Goal: Task Accomplishment & Management: Use online tool/utility

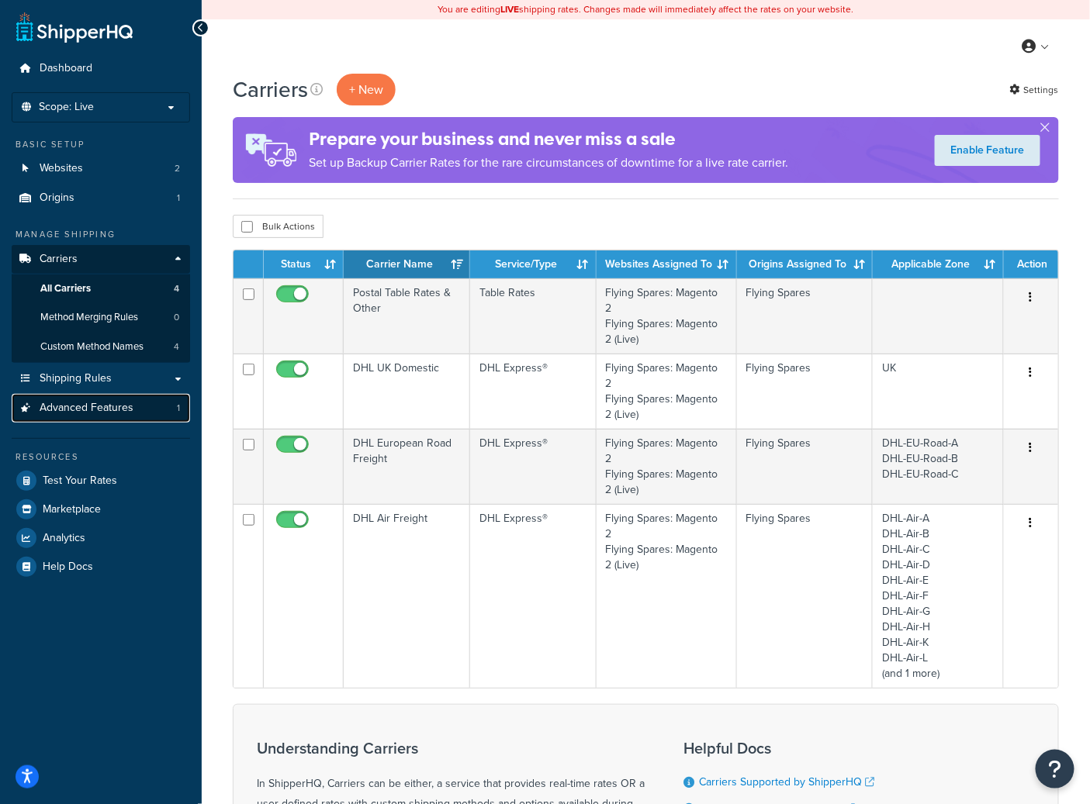
click at [64, 412] on span "Advanced Features" at bounding box center [87, 408] width 94 height 13
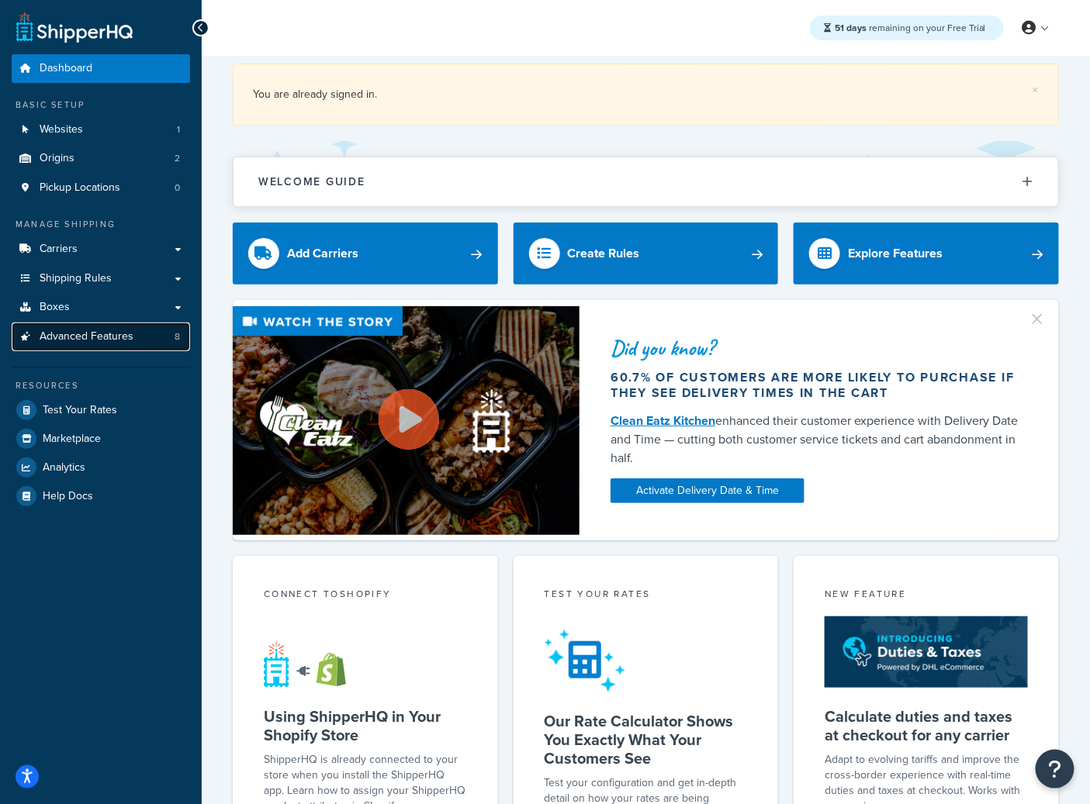
click at [112, 337] on span "Advanced Features" at bounding box center [87, 336] width 94 height 13
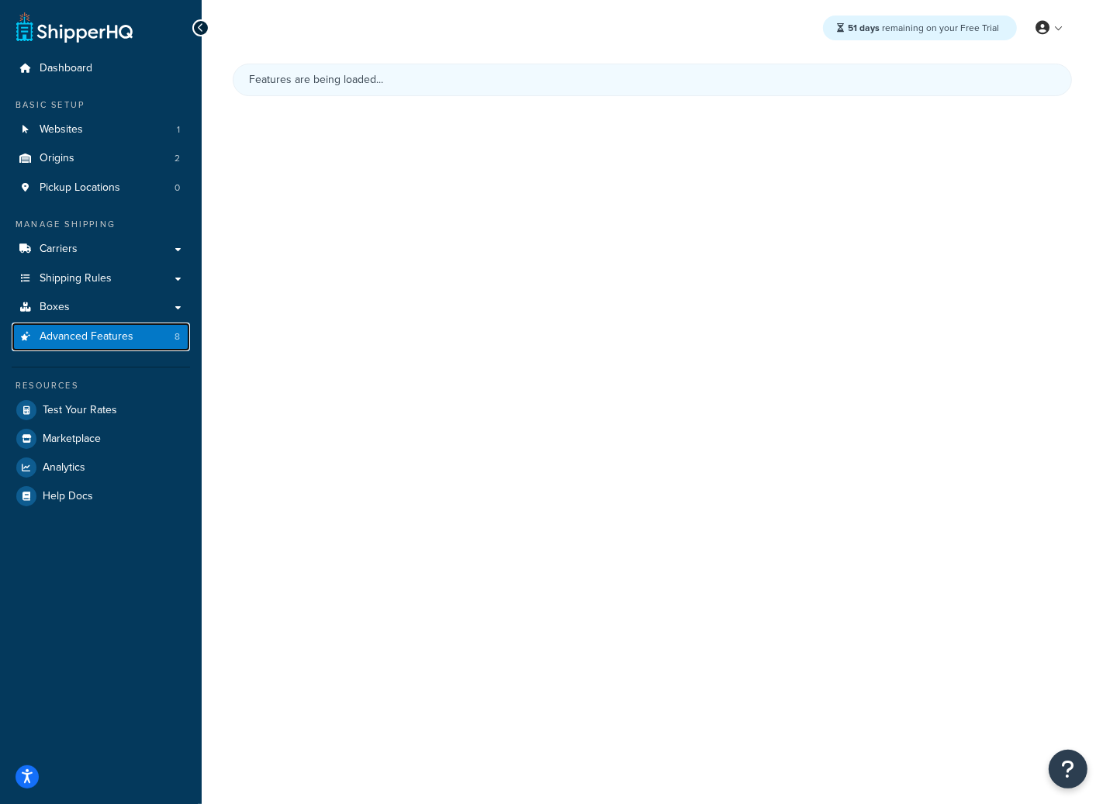
click at [133, 333] on link "Advanced Features 8" at bounding box center [101, 337] width 178 height 29
click at [111, 303] on link "Boxes" at bounding box center [101, 307] width 178 height 29
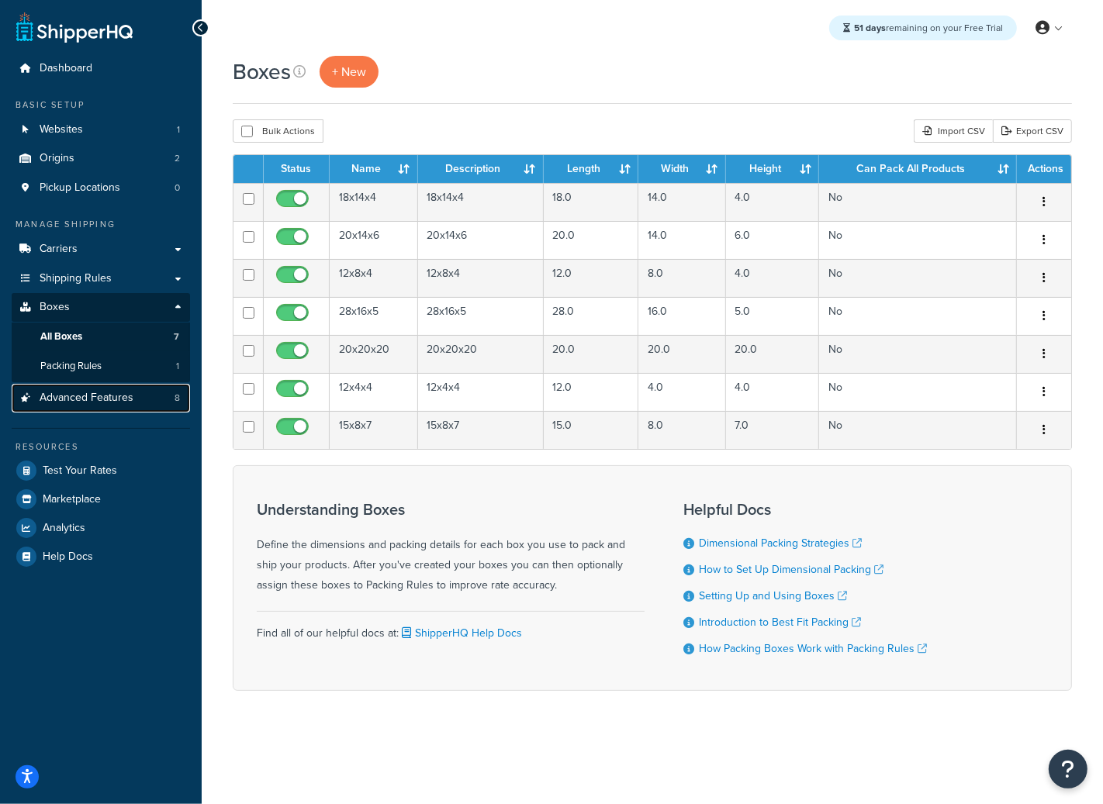
click at [81, 408] on link "Advanced Features 8" at bounding box center [101, 398] width 178 height 29
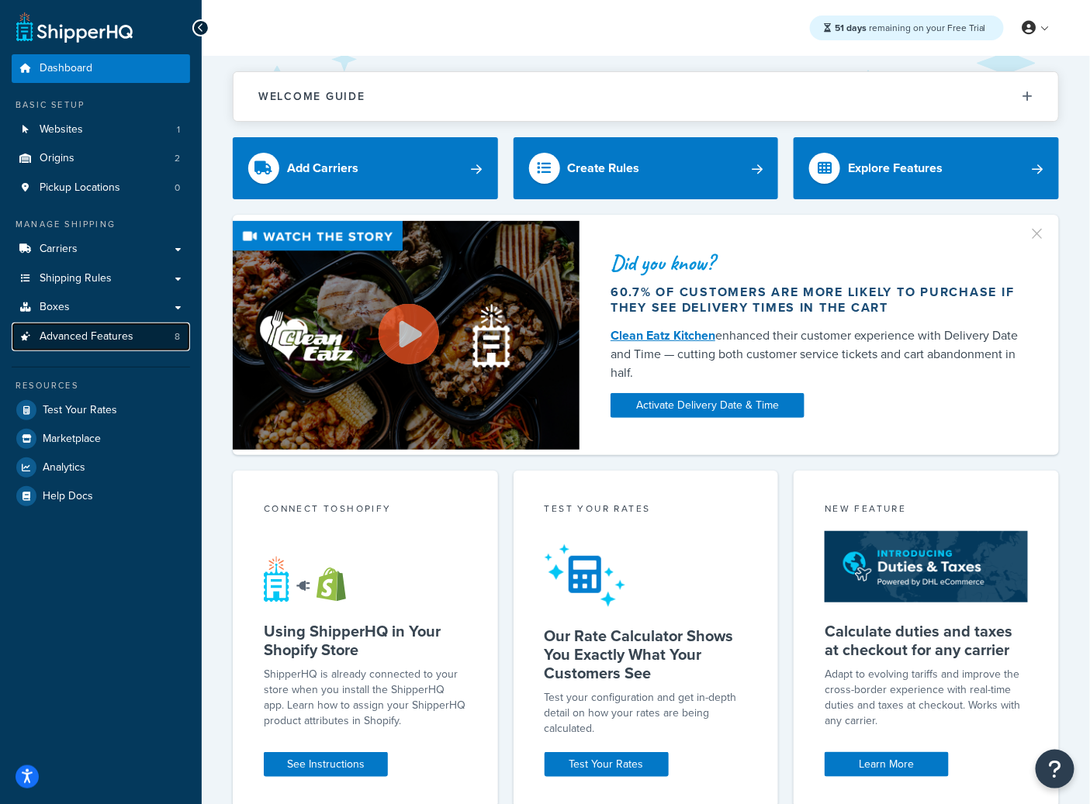
click at [110, 337] on span "Advanced Features" at bounding box center [87, 336] width 94 height 13
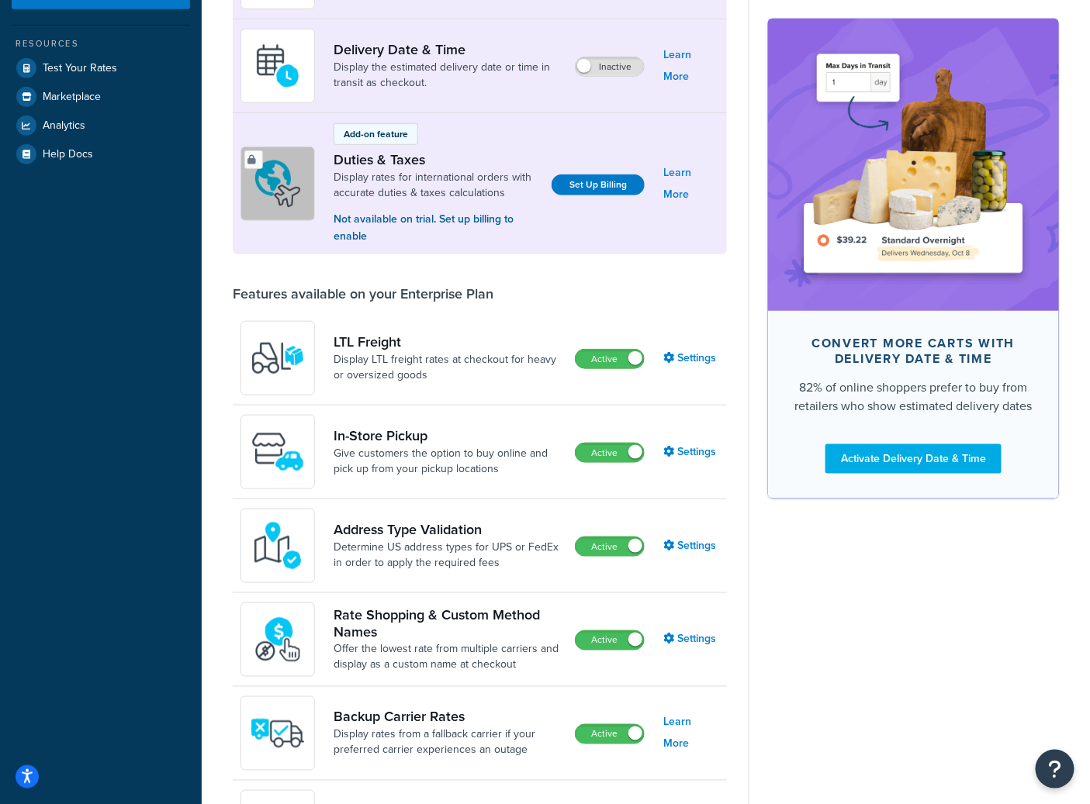
scroll to position [345, 0]
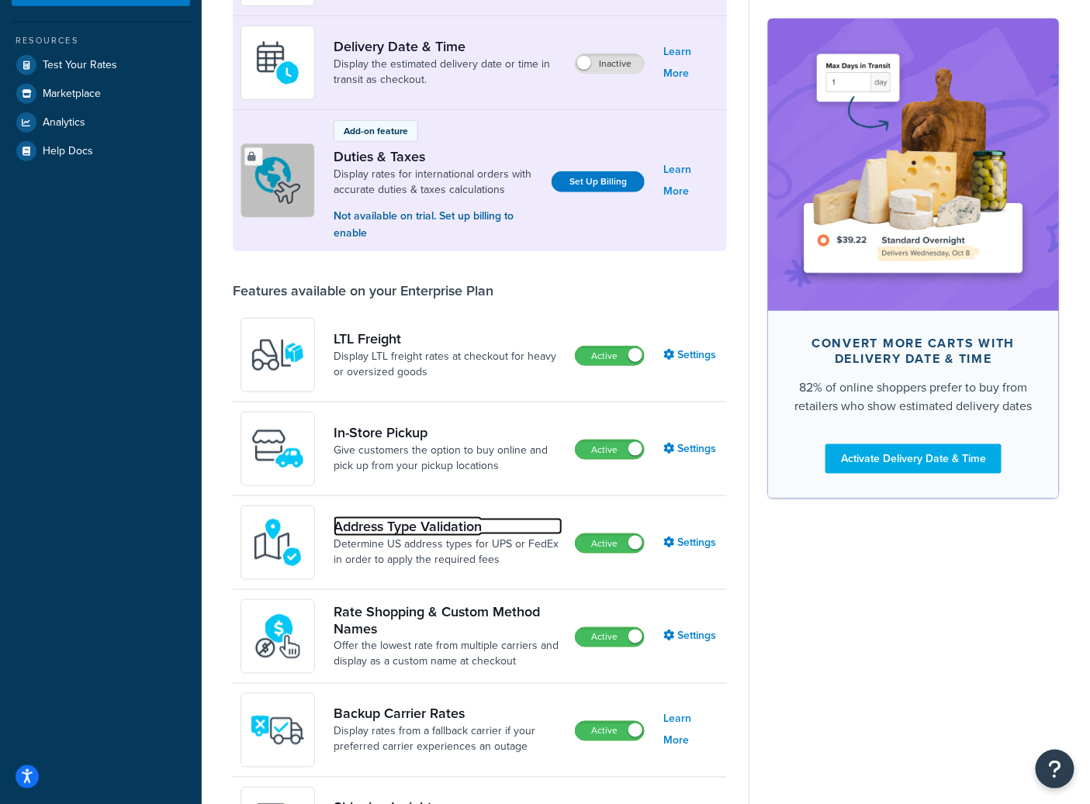
click at [450, 530] on link "Address Type Validation" at bounding box center [447, 526] width 229 height 17
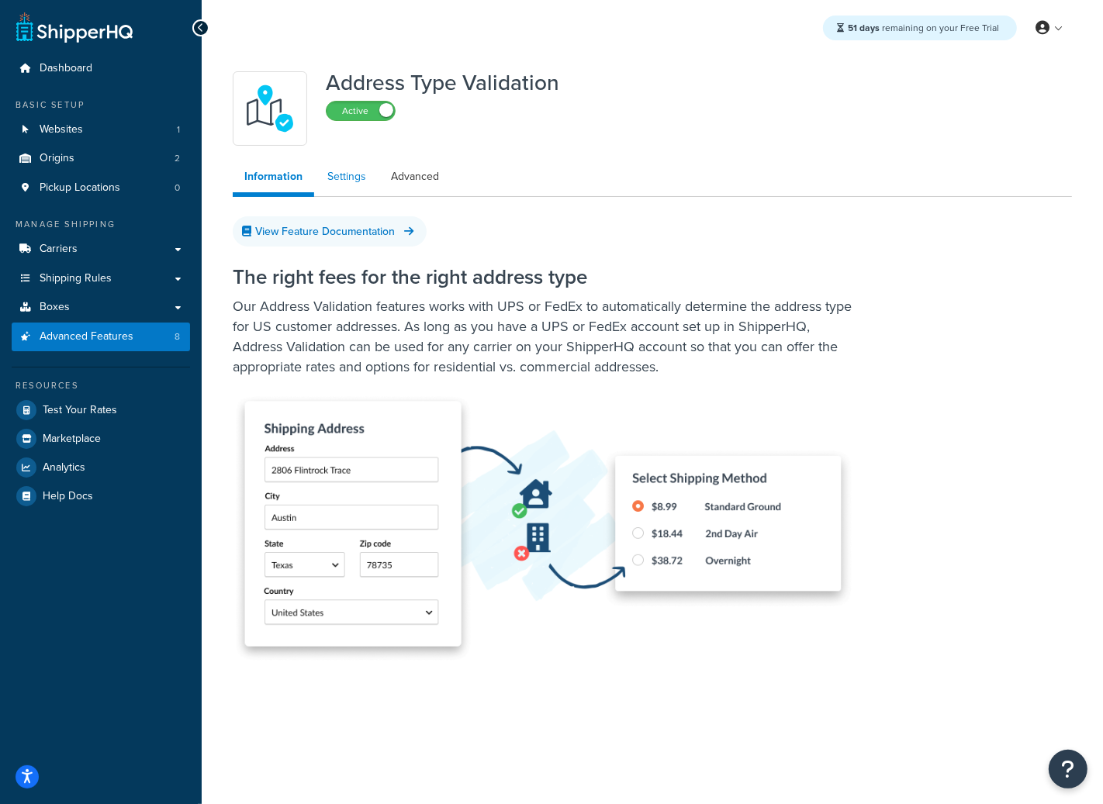
click at [344, 172] on link "Settings" at bounding box center [347, 176] width 62 height 31
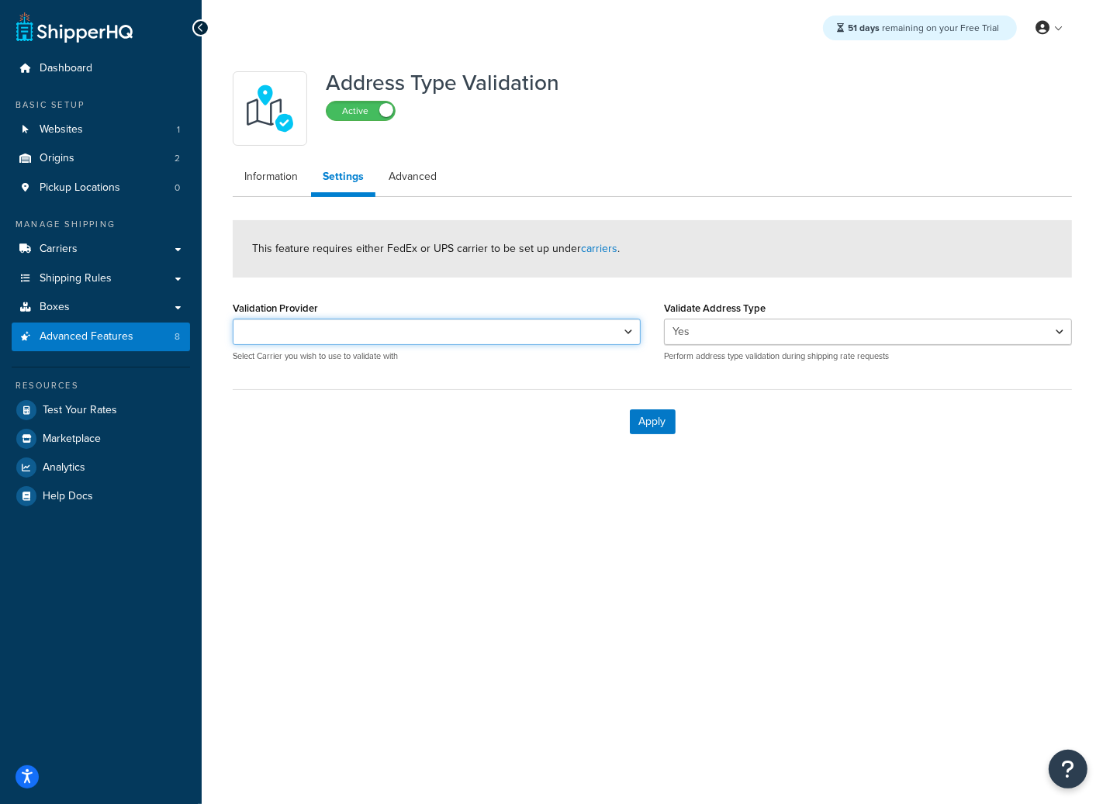
click at [289, 331] on select "FedEx Fedex Canada" at bounding box center [437, 332] width 408 height 26
select select "163360"
click at [233, 319] on select "FedEx Fedex Canada" at bounding box center [437, 332] width 408 height 26
click at [650, 426] on button "Apply" at bounding box center [653, 421] width 46 height 25
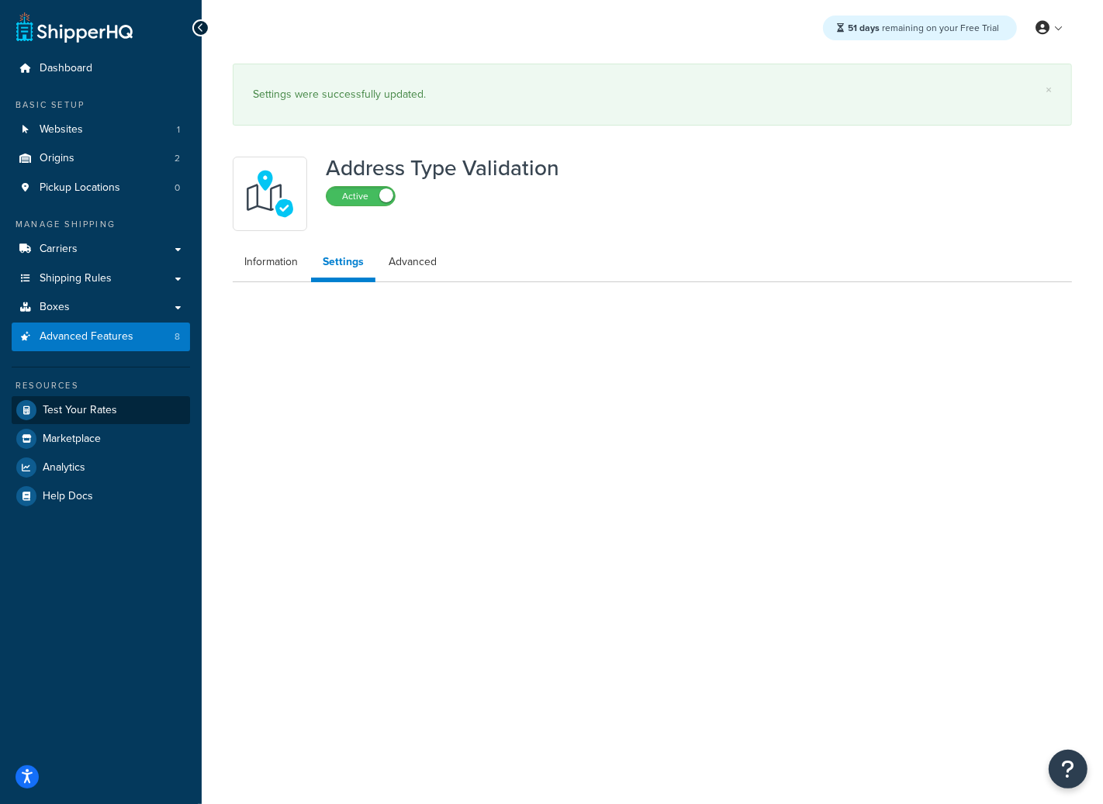
select select "163360"
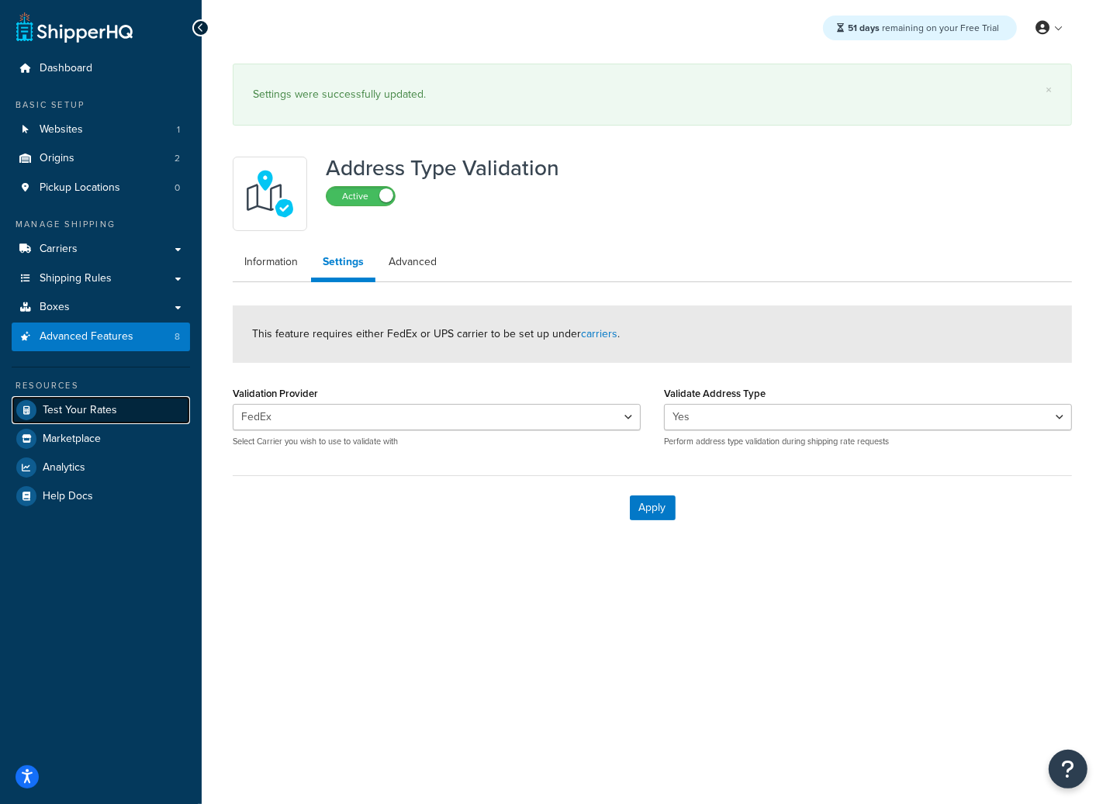
click at [112, 409] on span "Test Your Rates" at bounding box center [80, 410] width 74 height 13
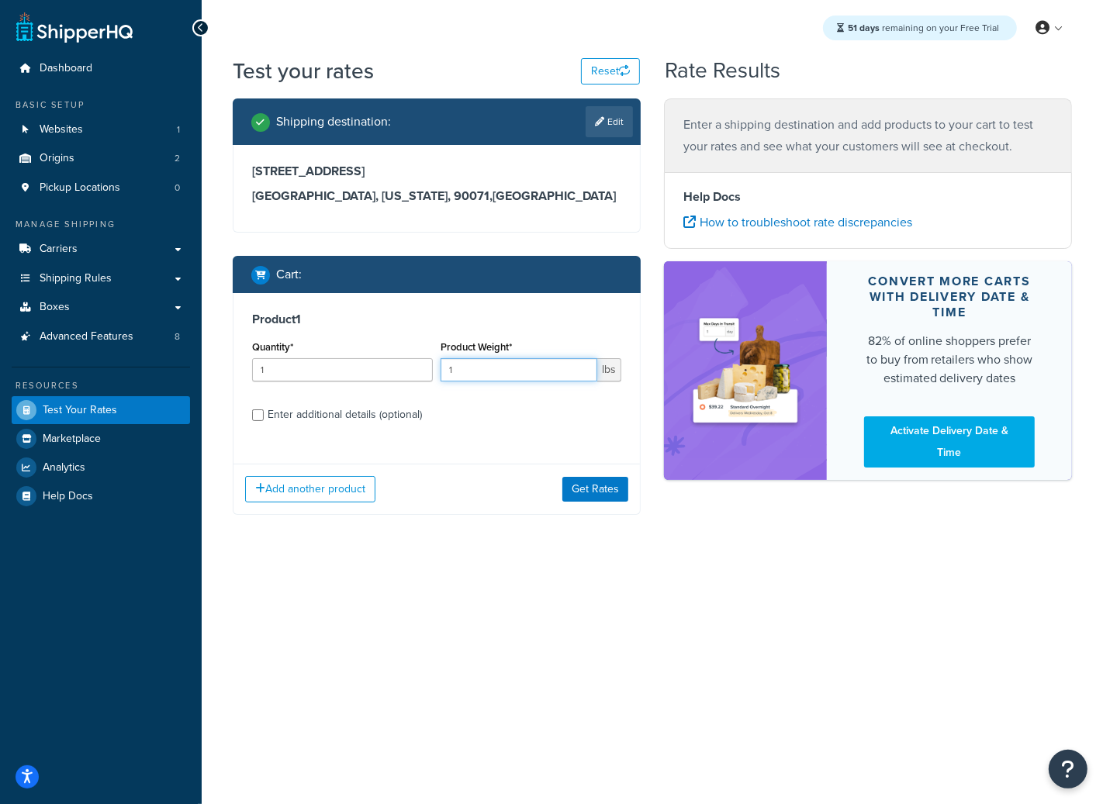
click at [465, 364] on input "1" at bounding box center [518, 369] width 157 height 23
type input "12"
click at [583, 478] on button "Get Rates" at bounding box center [595, 489] width 66 height 25
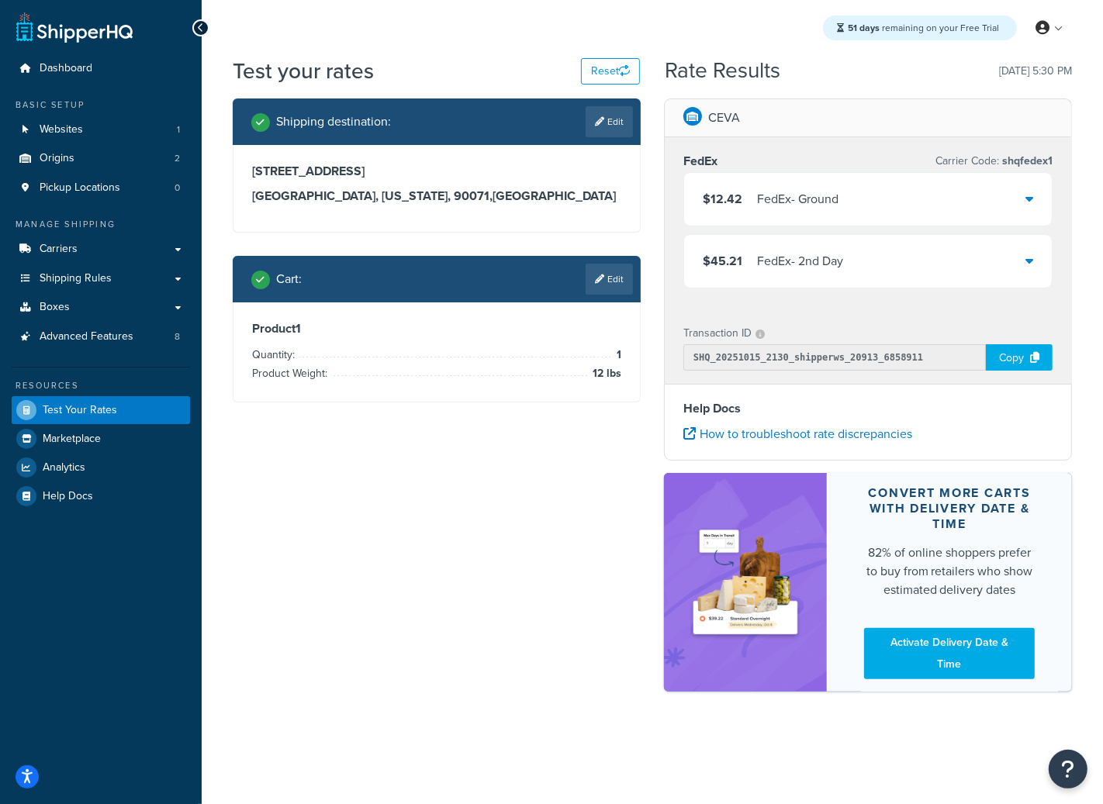
click at [835, 202] on div "FedEx - Ground" at bounding box center [797, 199] width 81 height 22
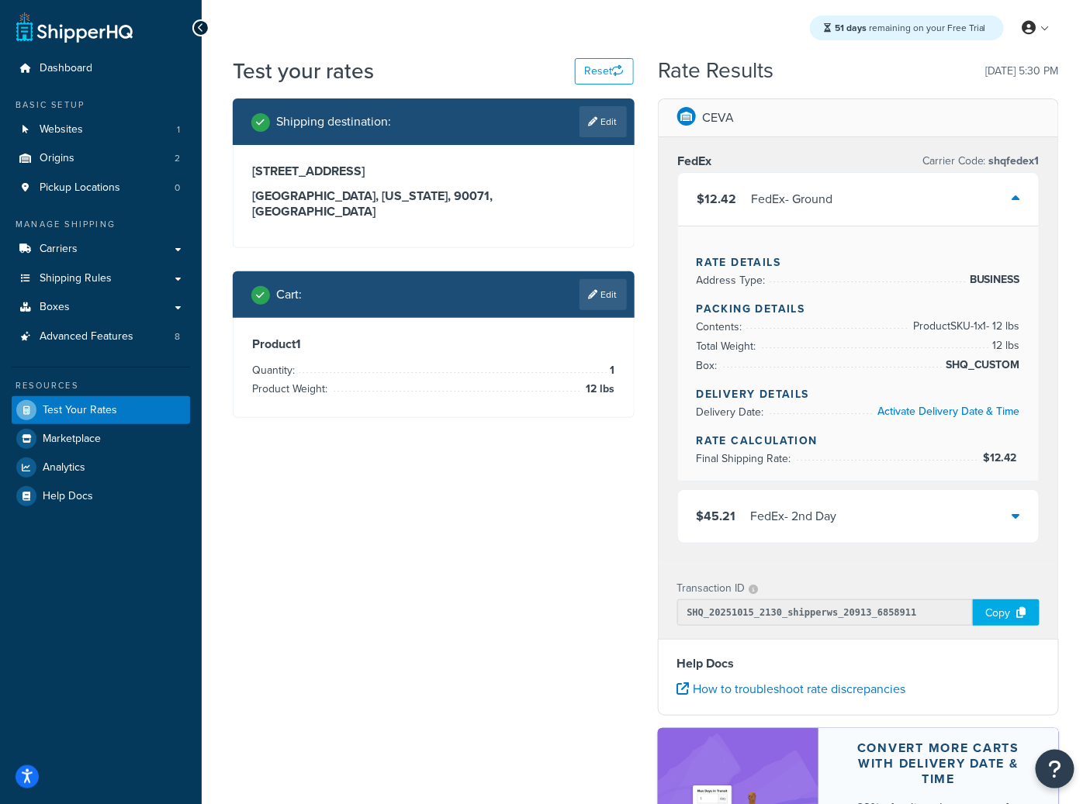
click at [835, 202] on div "$12.42 FedEx - Ground" at bounding box center [858, 199] width 361 height 53
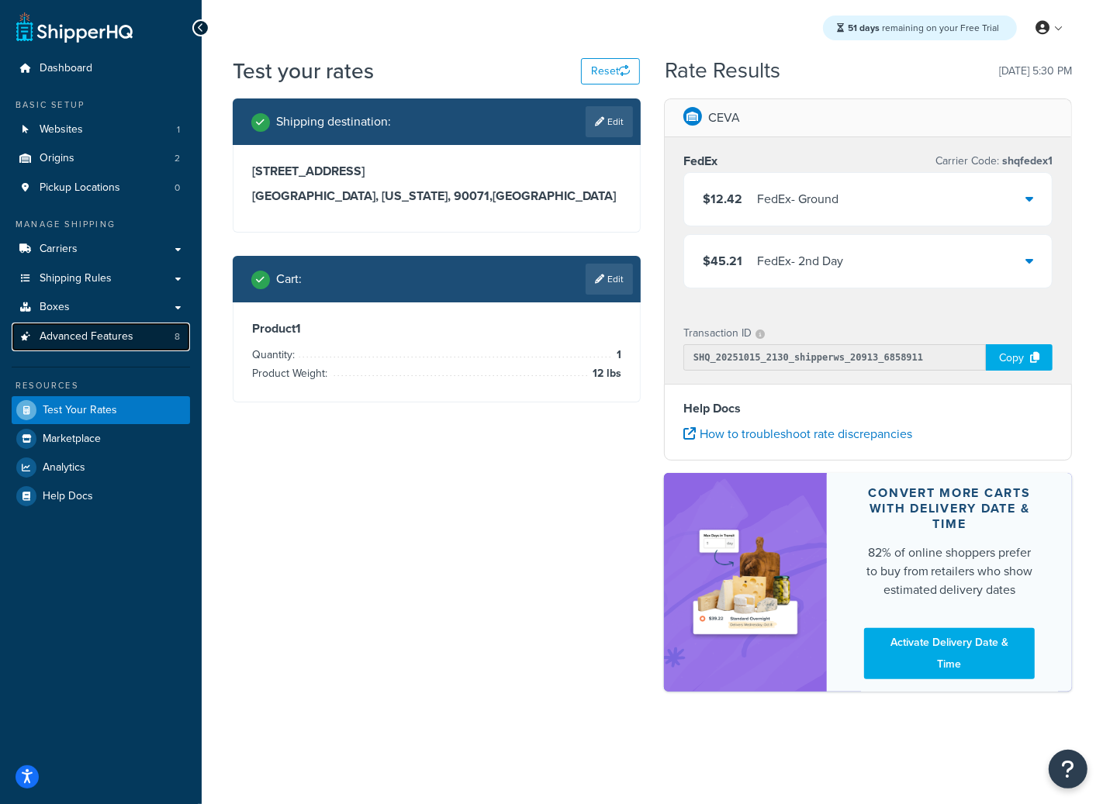
click at [121, 330] on span "Advanced Features" at bounding box center [87, 336] width 94 height 13
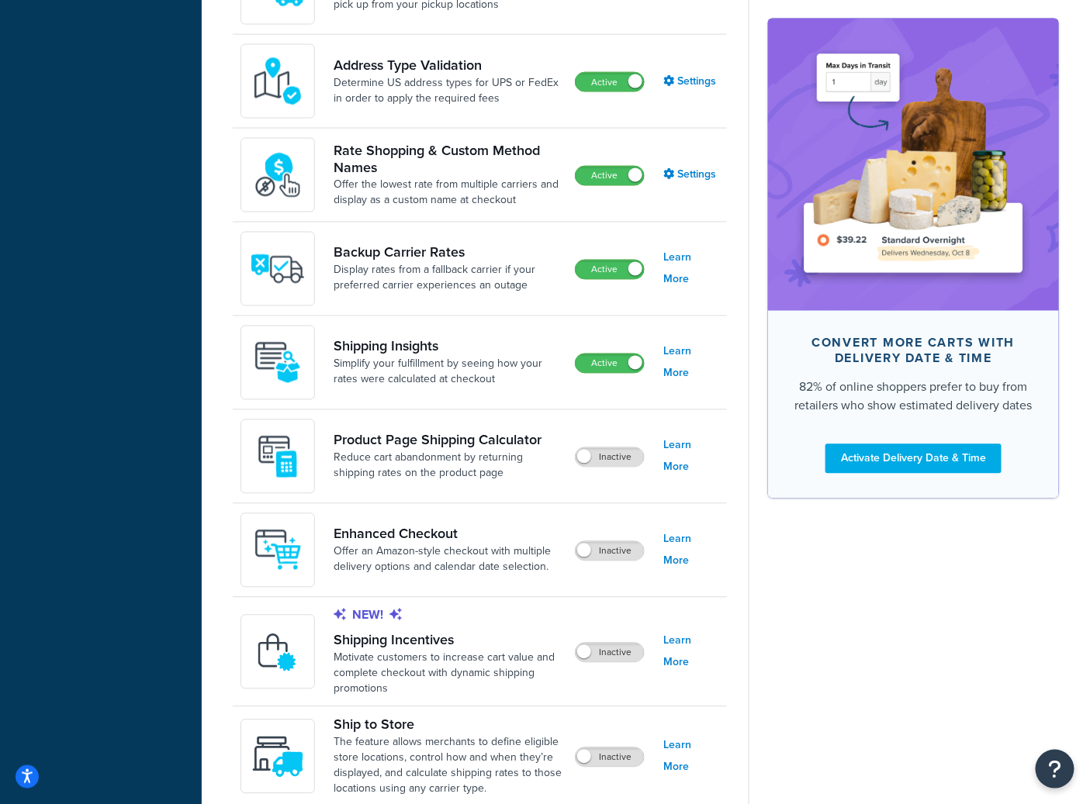
scroll to position [771, 0]
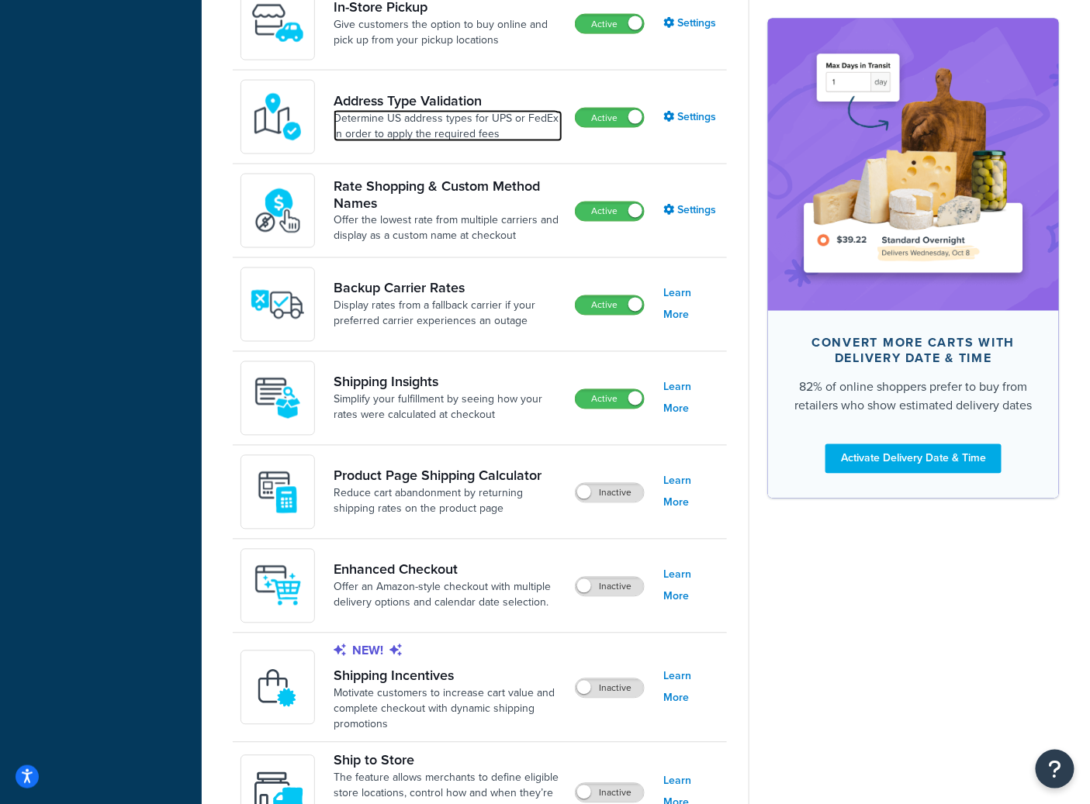
click at [441, 131] on link "Determine US address types for UPS or FedEx in order to apply the required fees" at bounding box center [447, 126] width 229 height 31
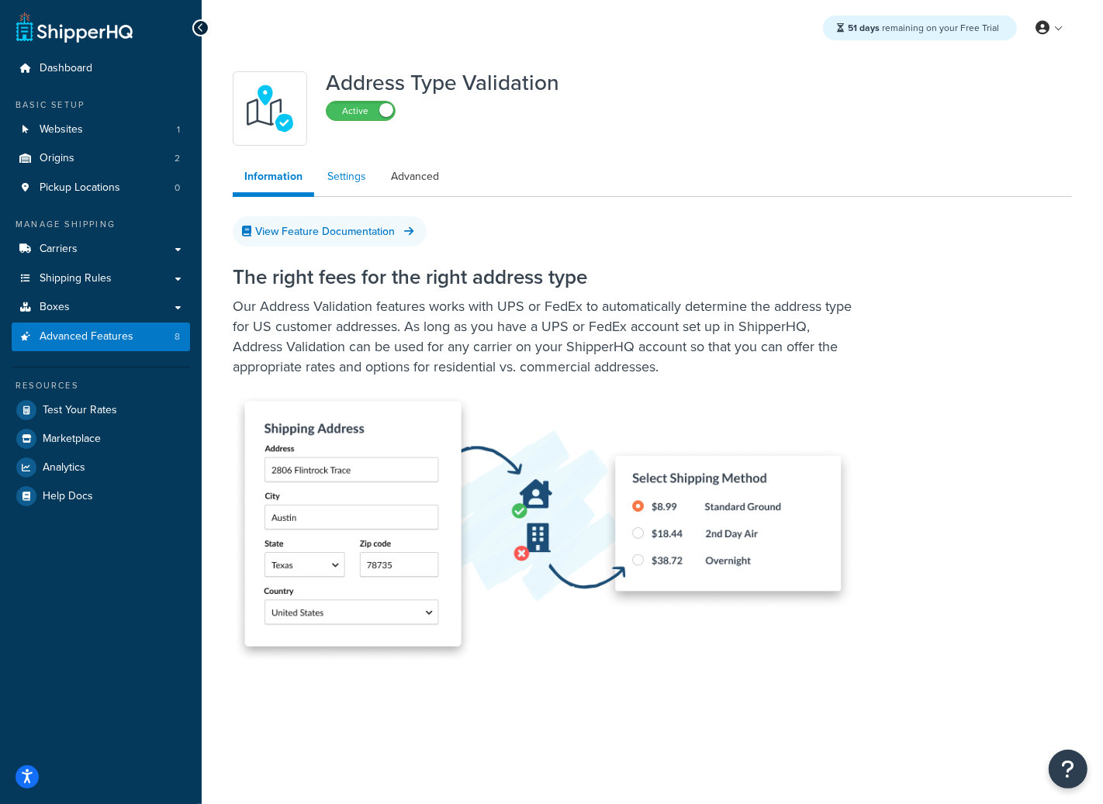
click at [361, 181] on link "Settings" at bounding box center [347, 176] width 62 height 31
select select "163360"
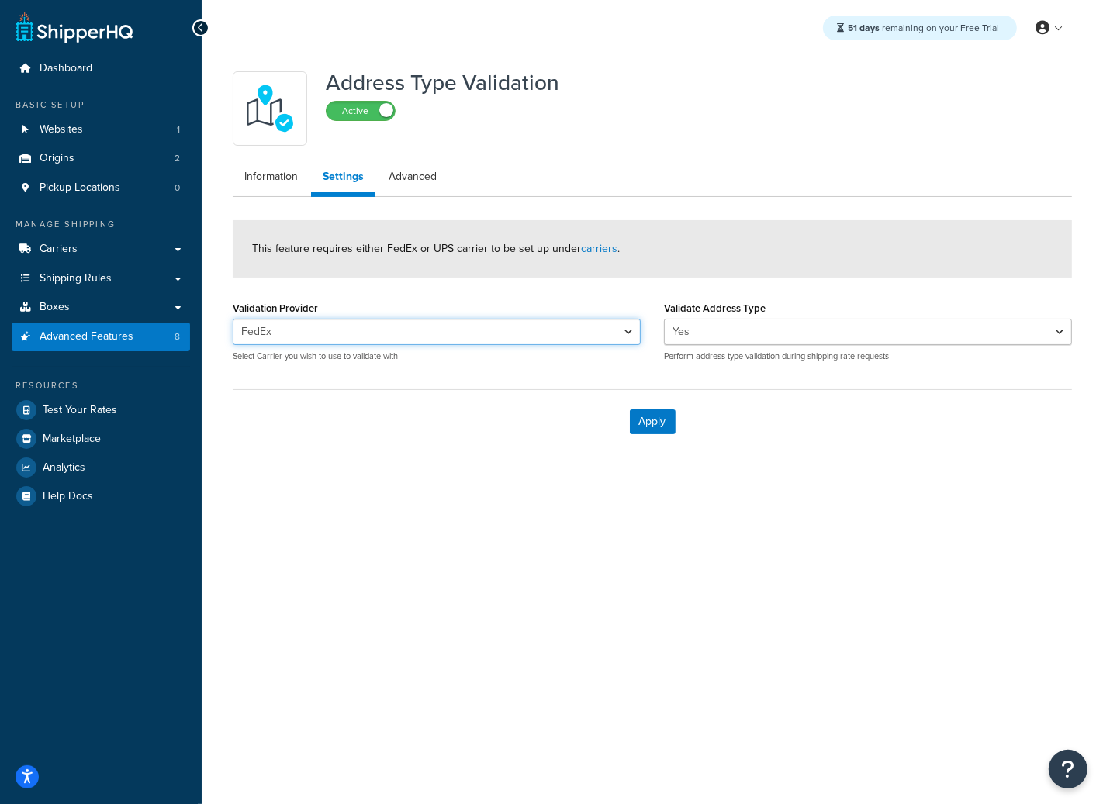
click at [320, 319] on select "FedEx Fedex Canada" at bounding box center [437, 332] width 408 height 26
select select
click at [233, 319] on select "FedEx Fedex Canada" at bounding box center [437, 332] width 408 height 26
click at [650, 426] on button "Apply" at bounding box center [653, 421] width 46 height 25
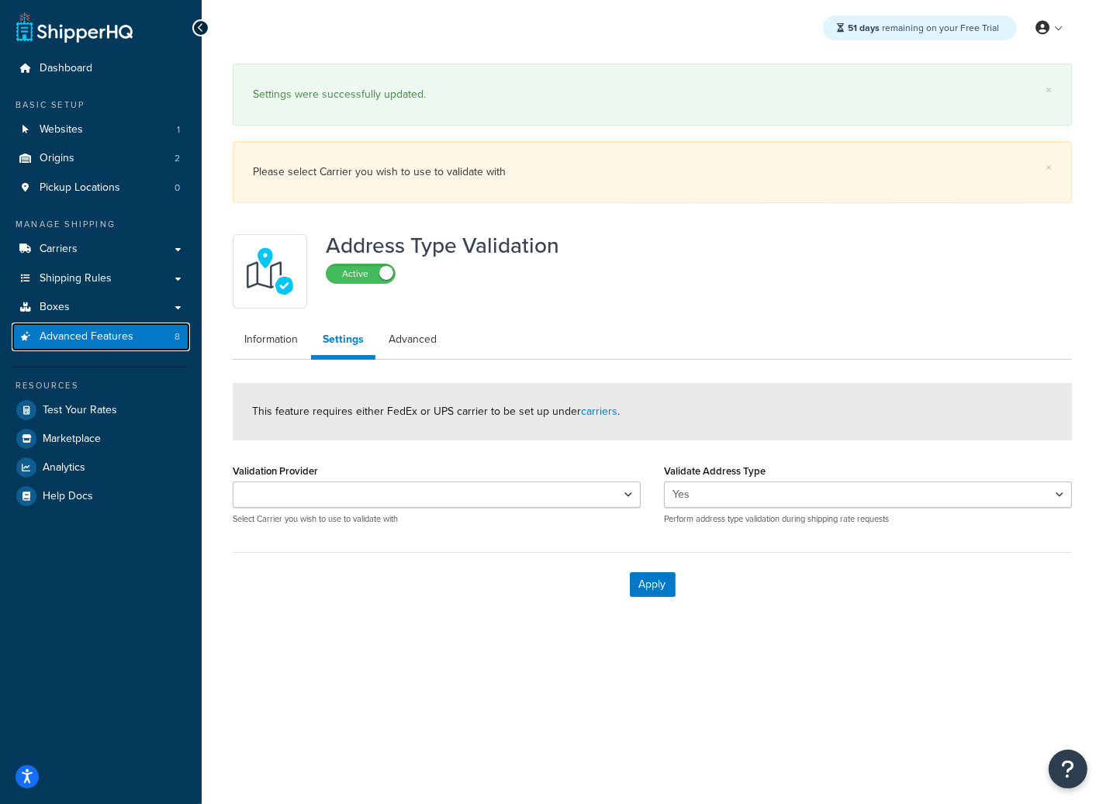
click at [90, 338] on span "Advanced Features" at bounding box center [87, 336] width 94 height 13
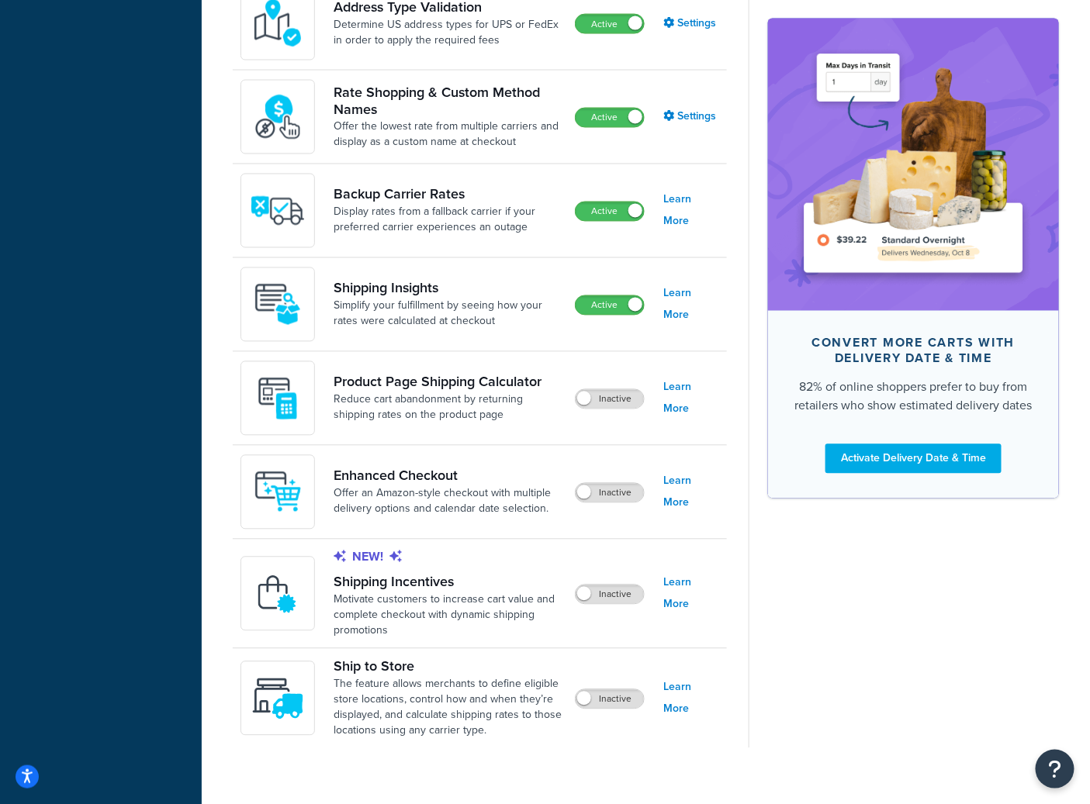
scroll to position [832, 0]
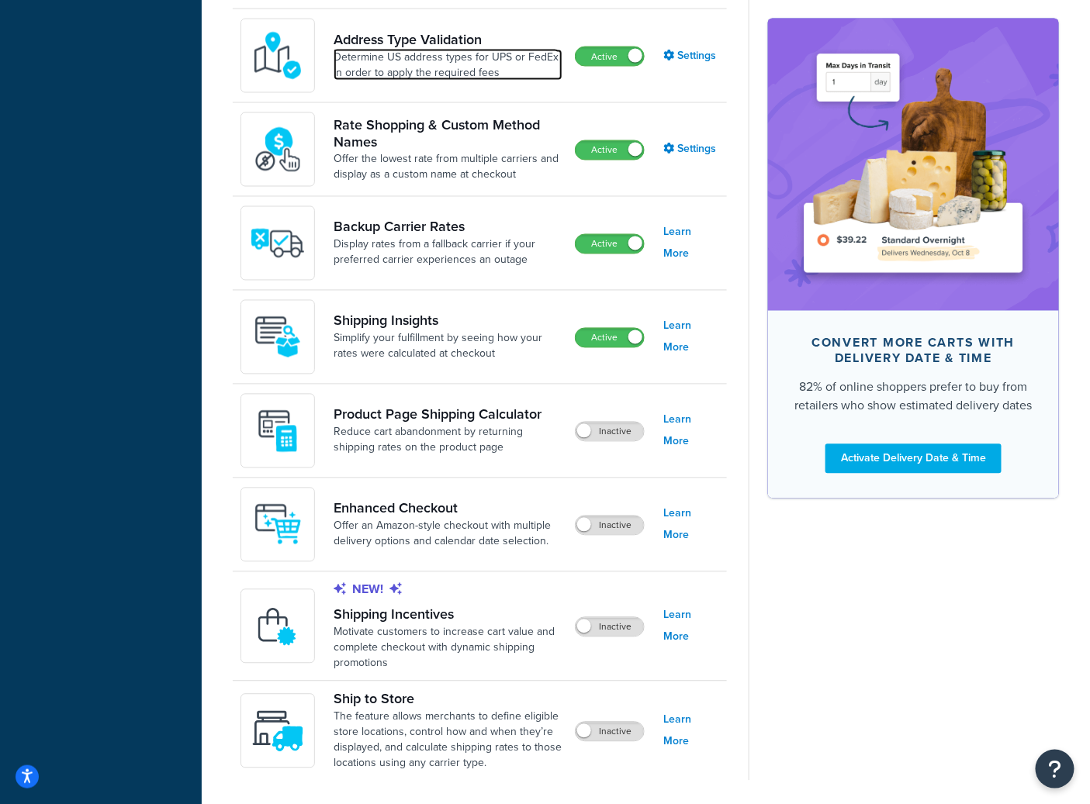
click at [452, 50] on link "Determine US address types for UPS or FedEx in order to apply the required fees" at bounding box center [447, 65] width 229 height 31
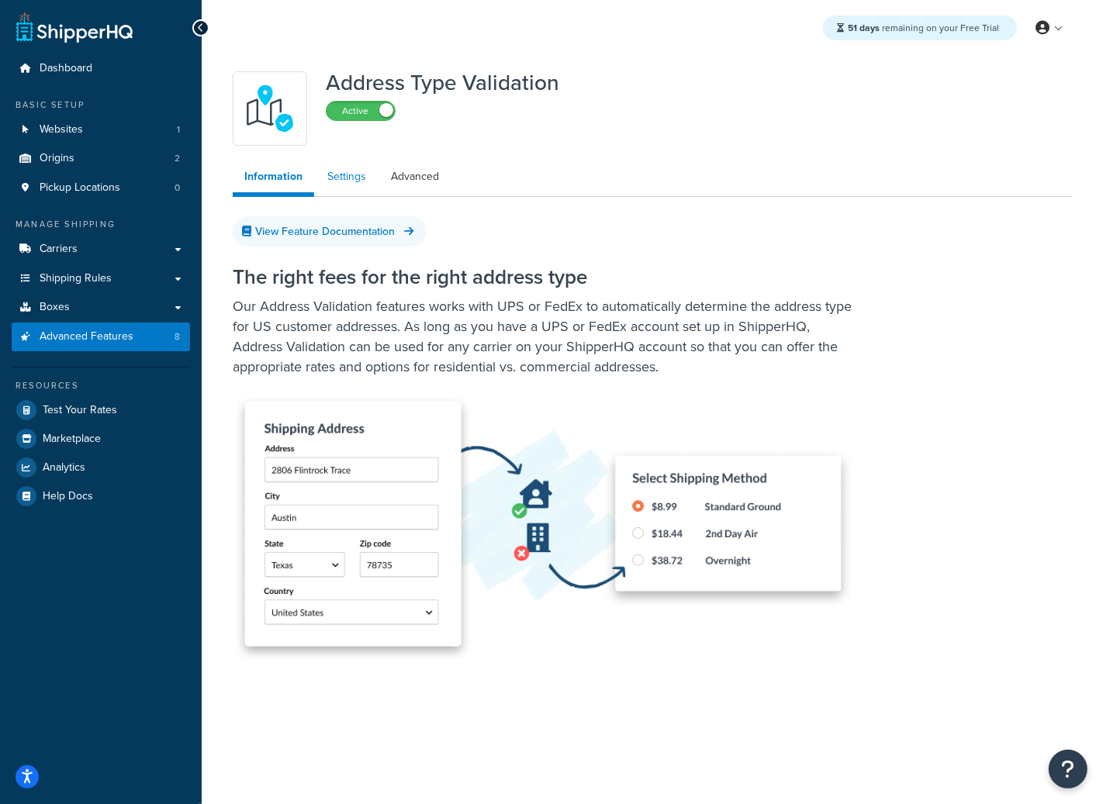
click at [340, 174] on link "Settings" at bounding box center [347, 176] width 62 height 31
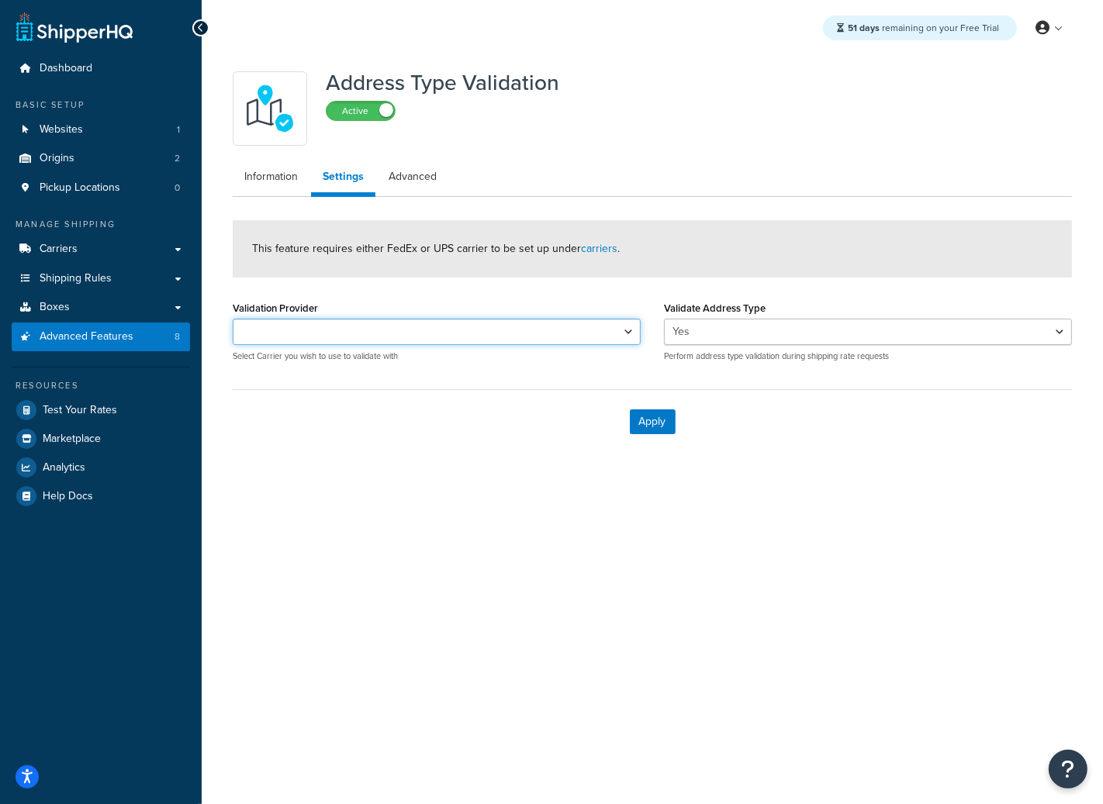
click at [578, 337] on select "FedEx Fedex Canada" at bounding box center [437, 332] width 408 height 26
